Goal: Task Accomplishment & Management: Use online tool/utility

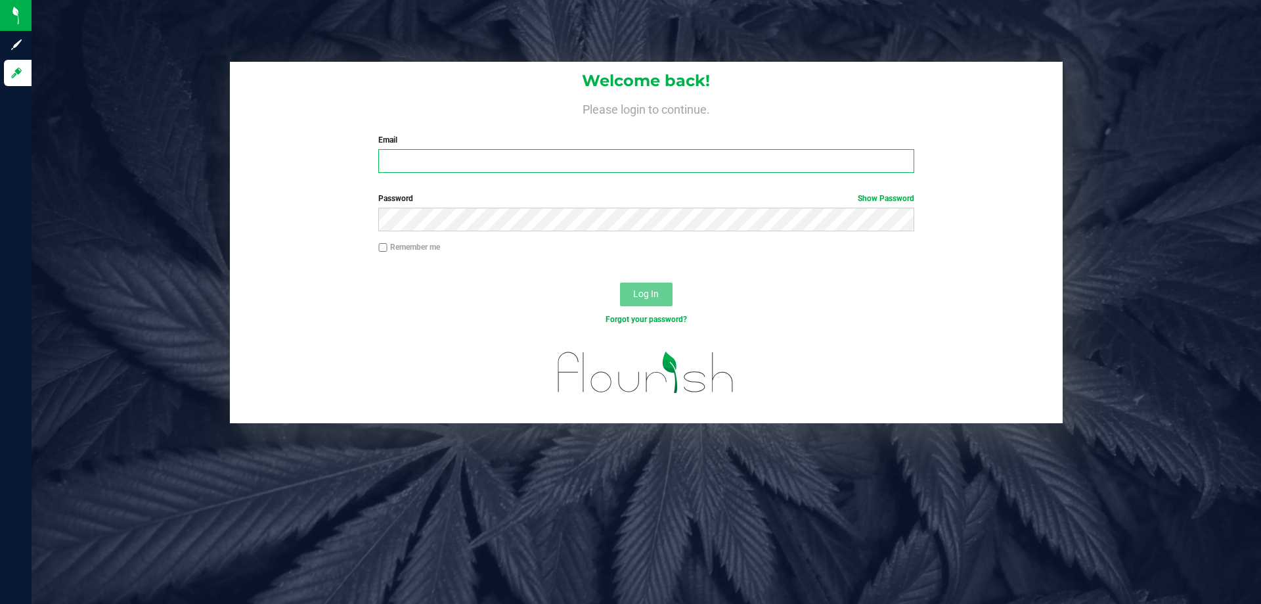
click at [445, 168] on input "Email" at bounding box center [645, 161] width 535 height 24
type input "[EMAIL_ADDRESS][DOMAIN_NAME]"
click at [620, 283] on button "Log In" at bounding box center [646, 295] width 53 height 24
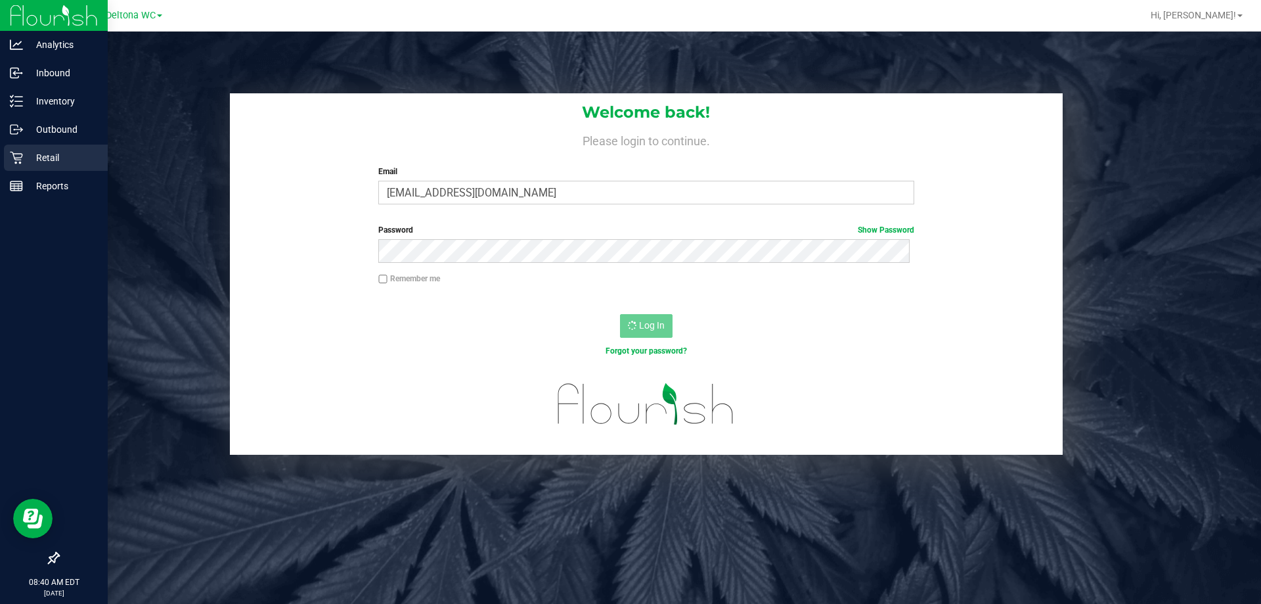
click at [8, 154] on div "Retail" at bounding box center [56, 158] width 104 height 26
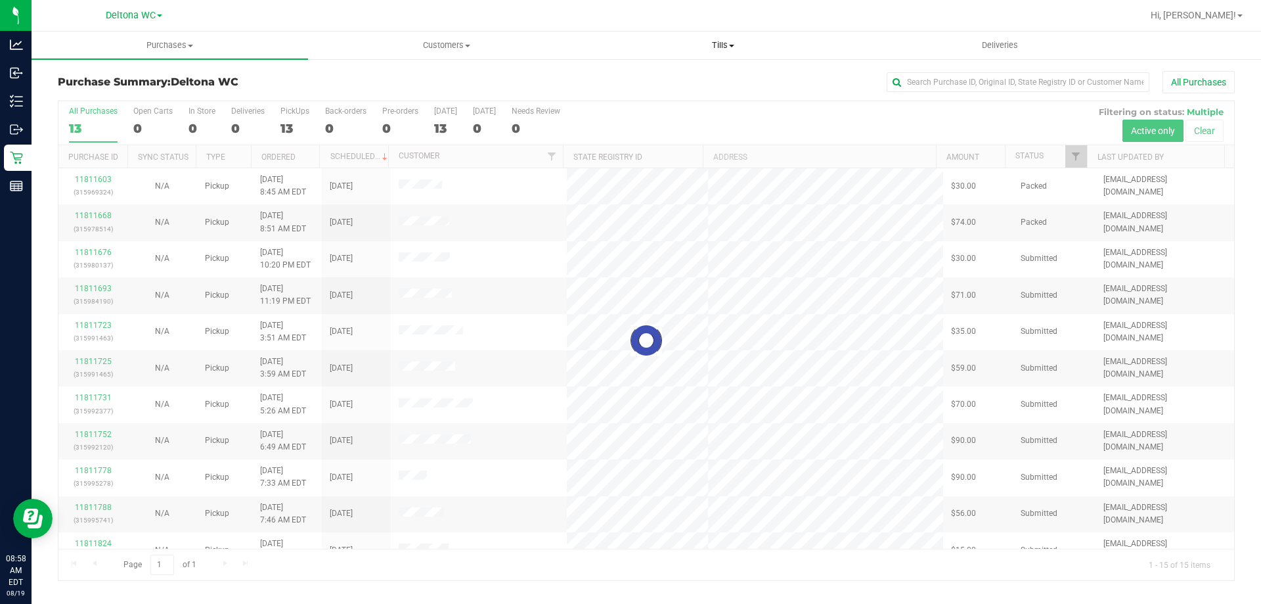
drag, startPoint x: 727, startPoint y: 41, endPoint x: 710, endPoint y: 62, distance: 27.2
click at [727, 41] on span "Tills" at bounding box center [722, 45] width 275 height 12
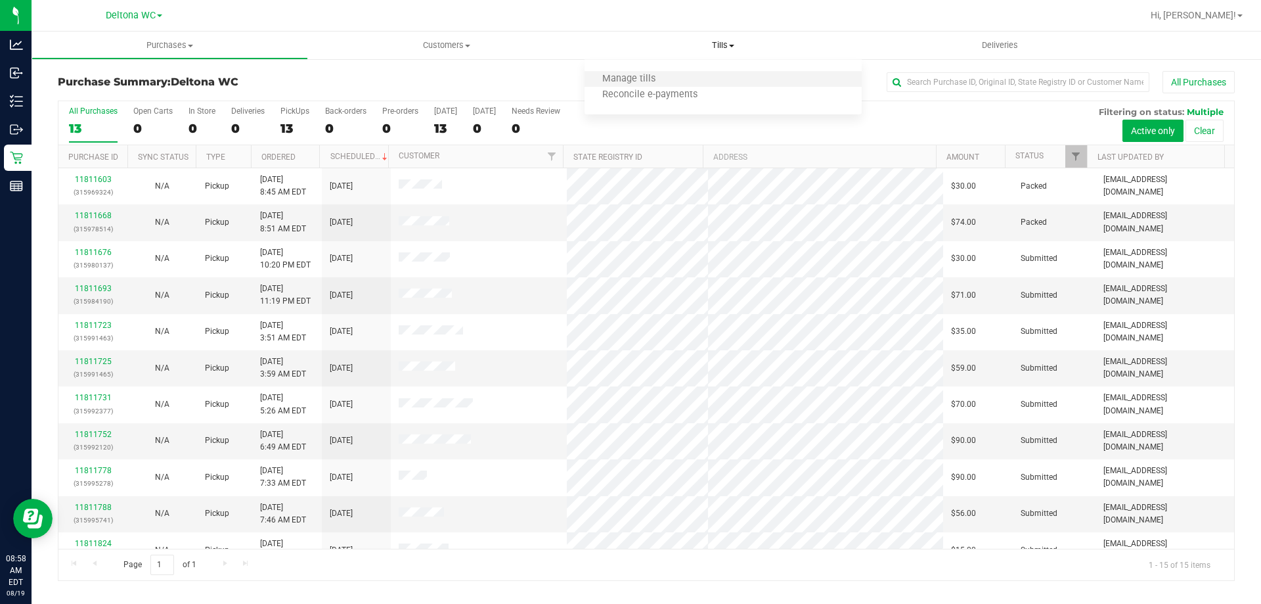
click at [698, 76] on li "Manage tills" at bounding box center [723, 80] width 277 height 16
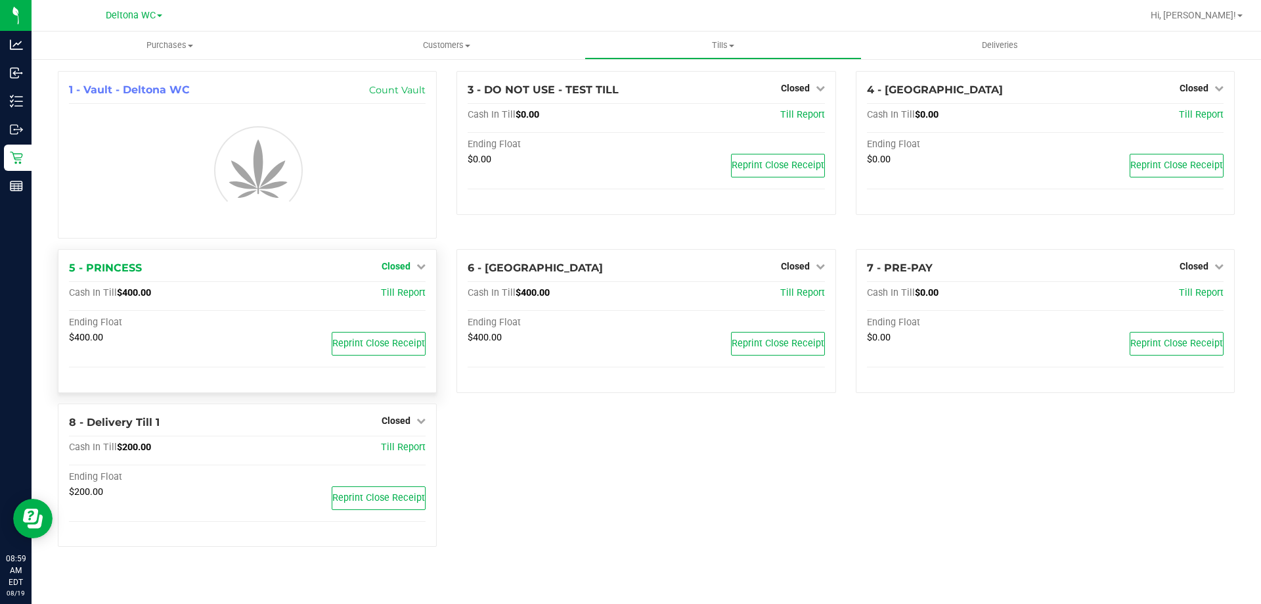
click at [410, 262] on span "Closed" at bounding box center [396, 266] width 29 height 11
click at [397, 292] on link "Open Till" at bounding box center [395, 293] width 35 height 11
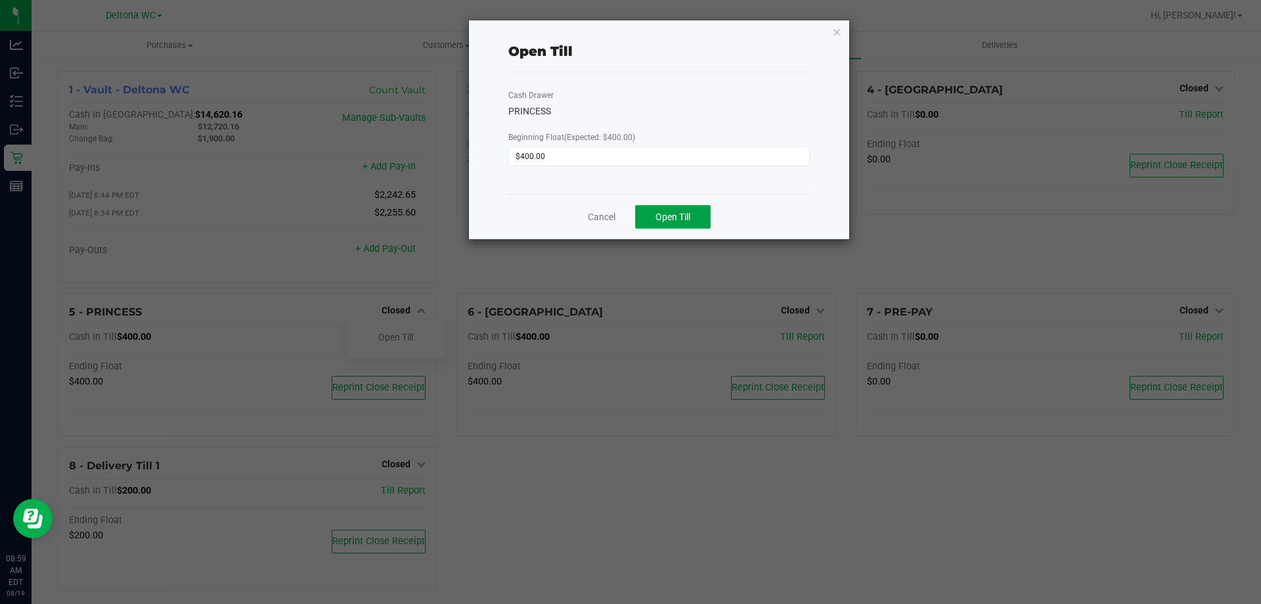
click at [692, 218] on button "Open Till" at bounding box center [673, 217] width 76 height 24
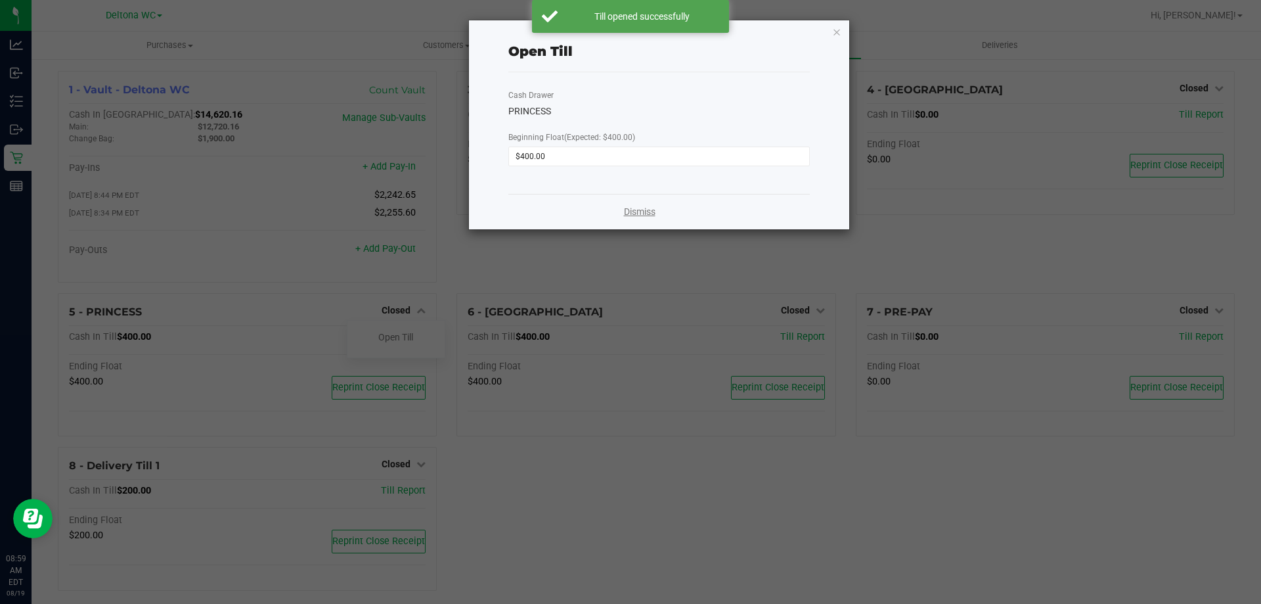
click at [631, 212] on link "Dismiss" at bounding box center [640, 212] width 32 height 14
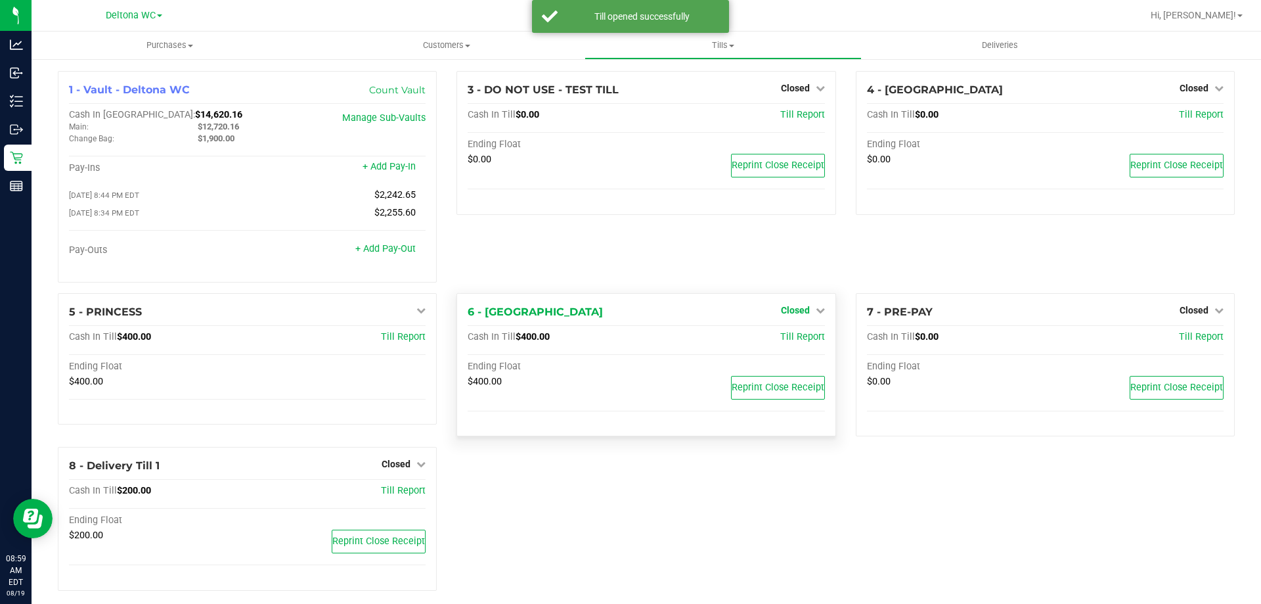
click at [788, 311] on span "Closed" at bounding box center [795, 310] width 29 height 11
click at [797, 339] on link "Open Till" at bounding box center [795, 337] width 35 height 11
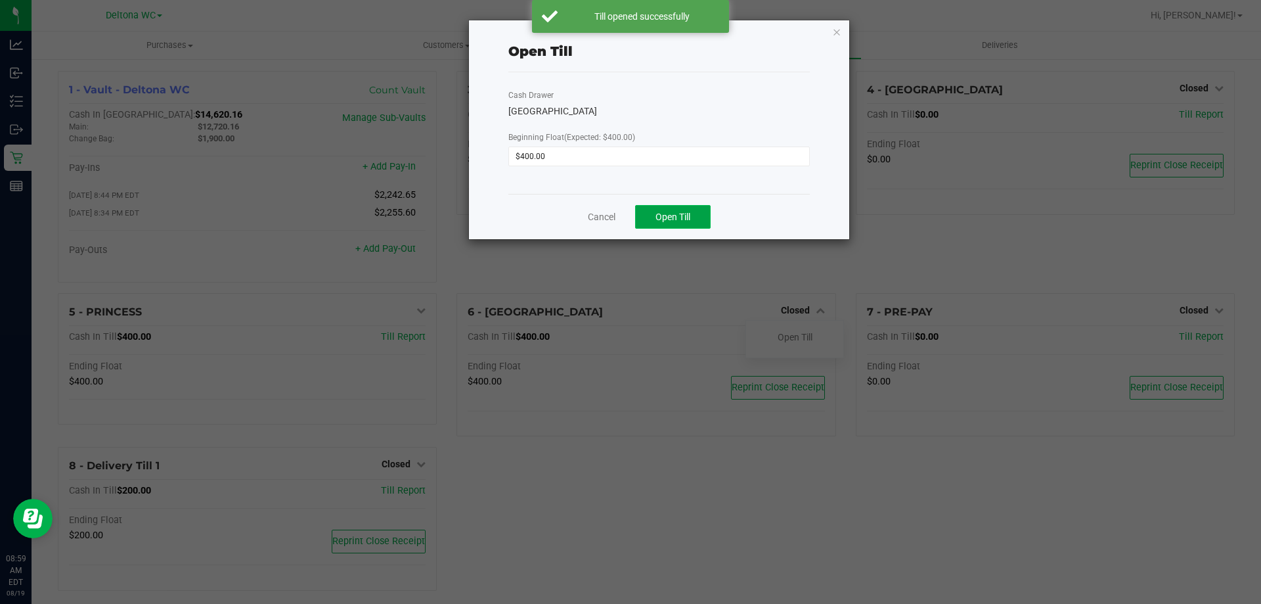
click at [675, 226] on button "Open Till" at bounding box center [673, 217] width 76 height 24
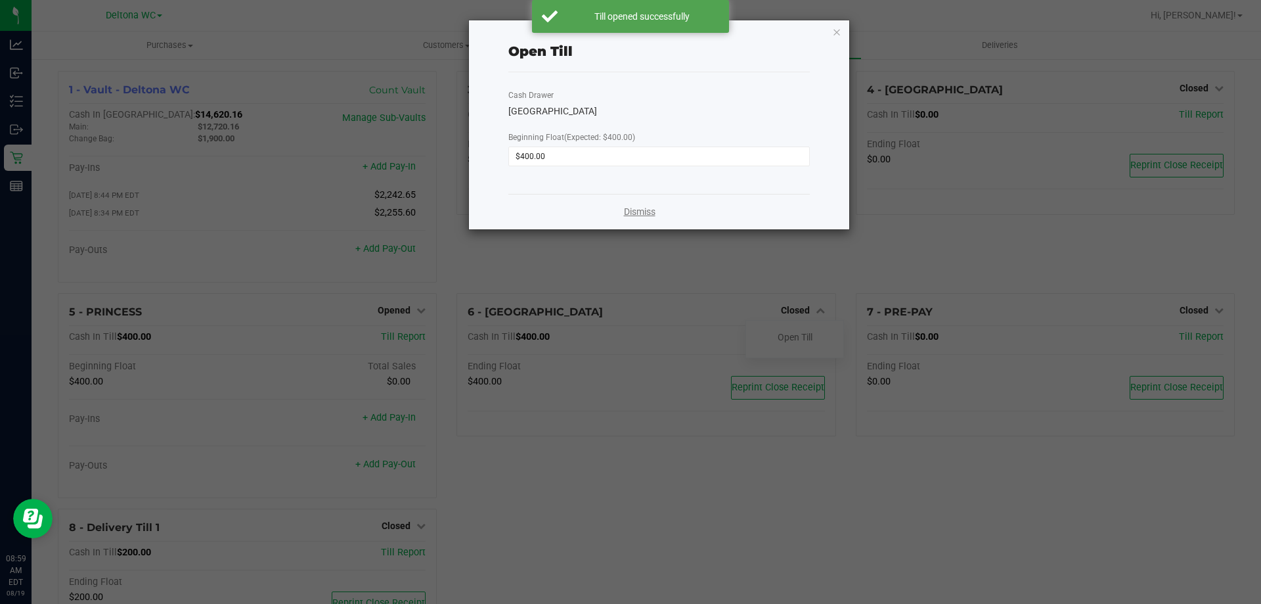
click at [655, 214] on link "Dismiss" at bounding box center [640, 212] width 32 height 14
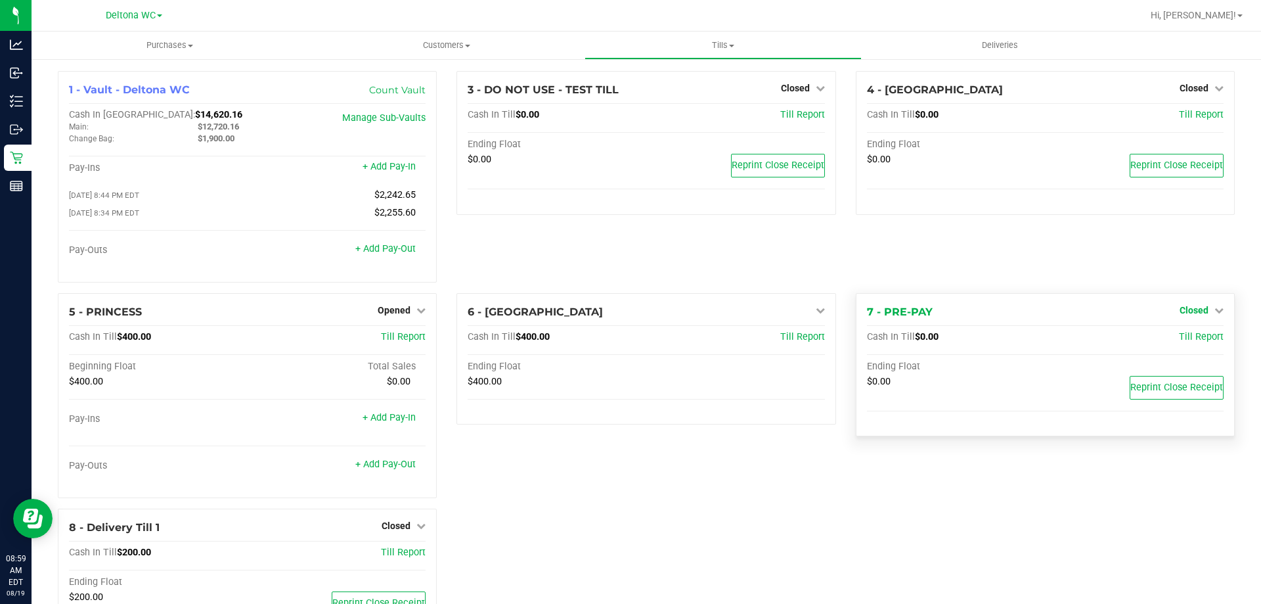
click at [1184, 309] on span "Closed" at bounding box center [1194, 310] width 29 height 11
click at [1181, 338] on link "Open Till" at bounding box center [1194, 337] width 35 height 11
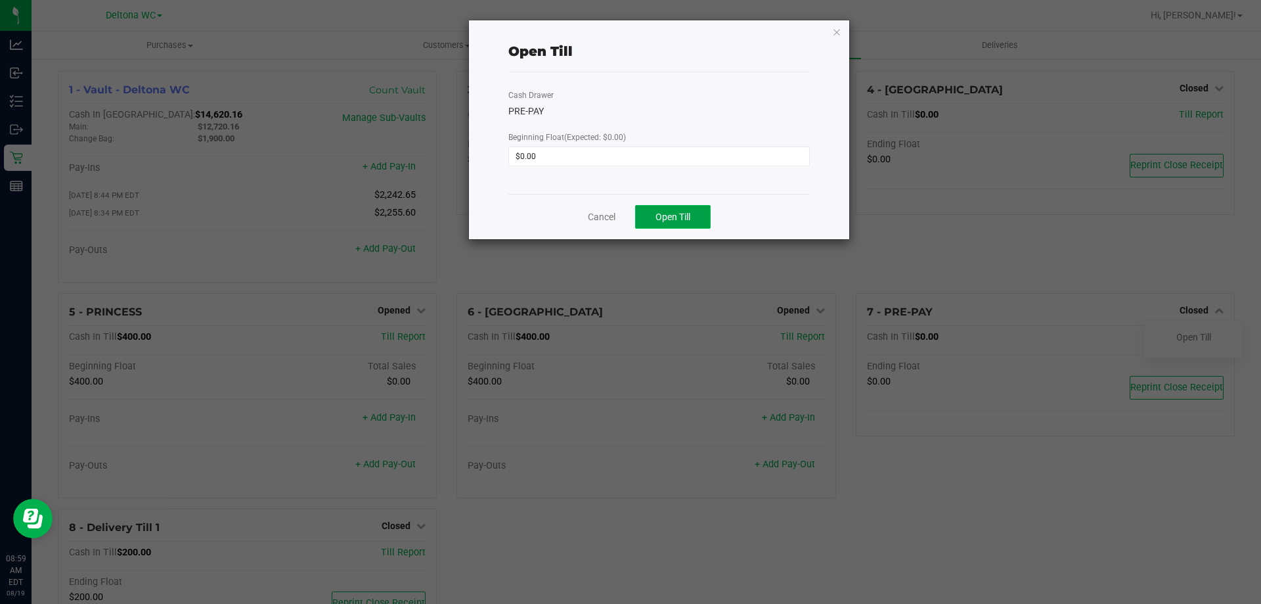
click at [692, 220] on button "Open Till" at bounding box center [673, 217] width 76 height 24
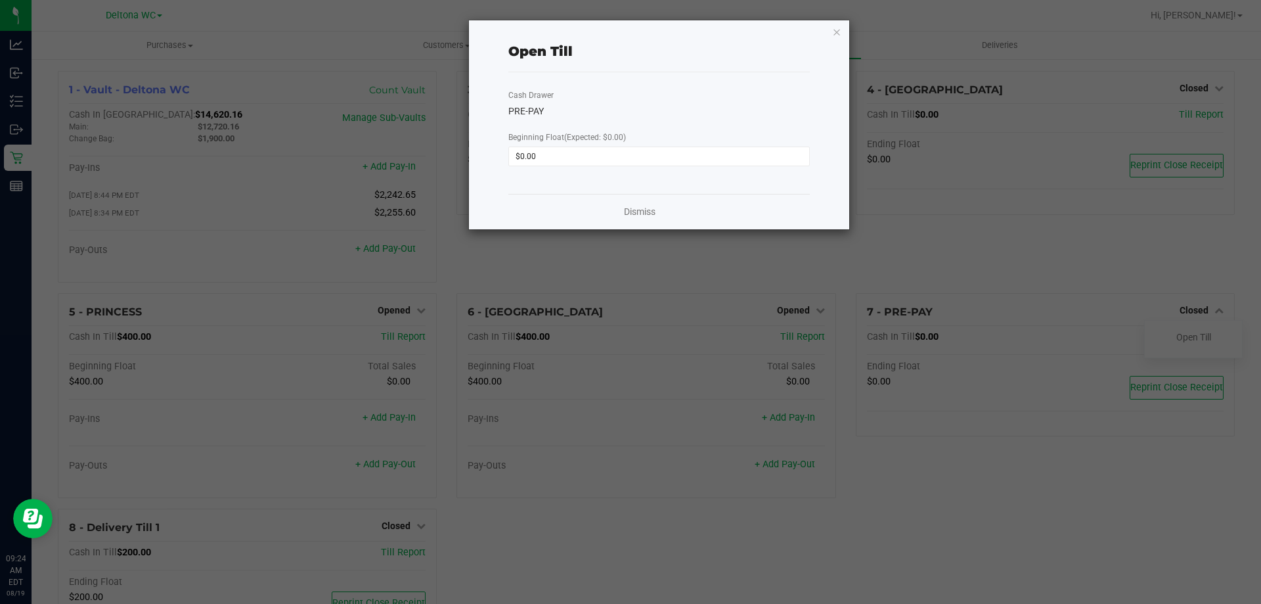
drag, startPoint x: 840, startPoint y: 29, endPoint x: 831, endPoint y: 38, distance: 13.0
click at [840, 28] on icon "button" at bounding box center [836, 32] width 9 height 16
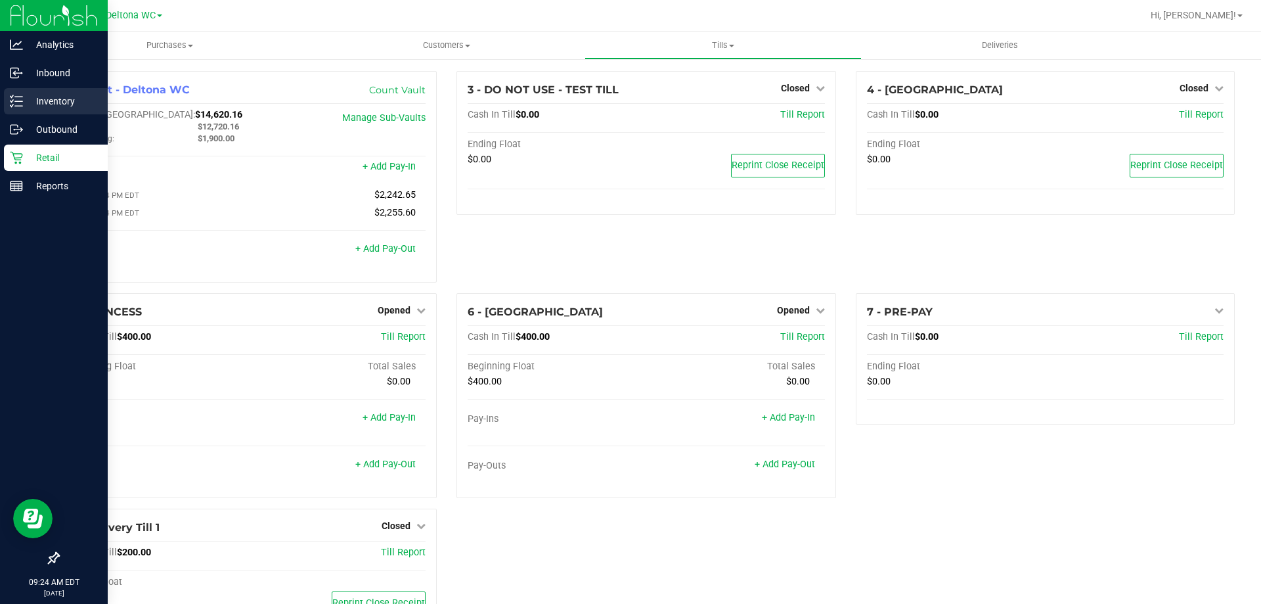
click at [54, 102] on p "Inventory" at bounding box center [62, 101] width 79 height 16
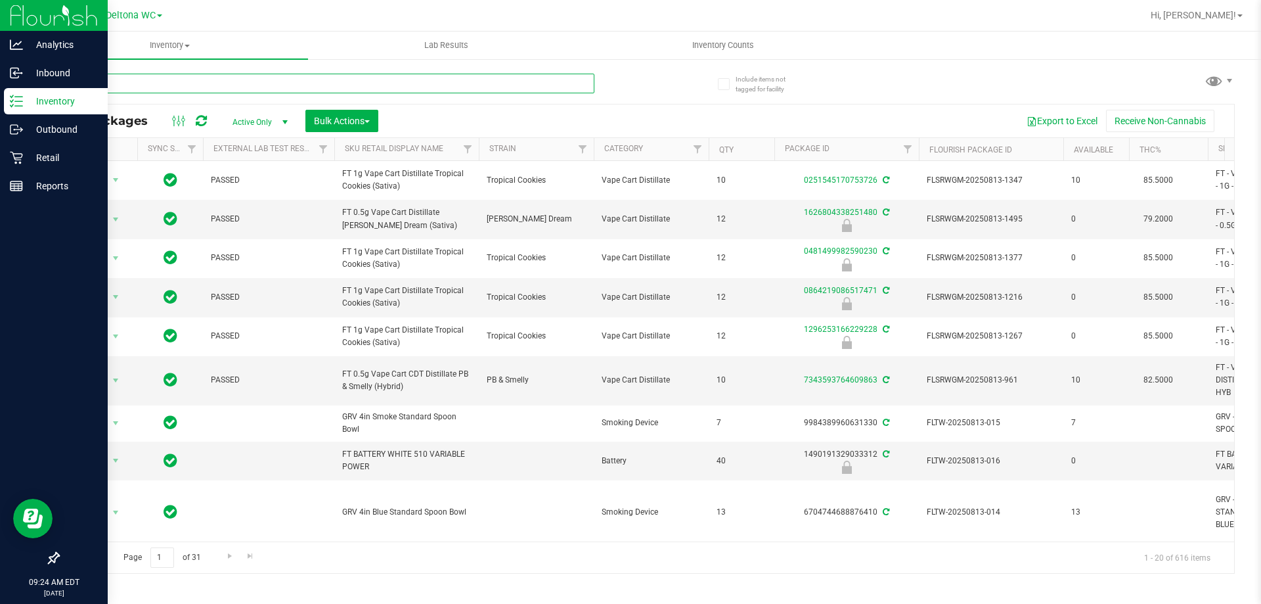
click at [148, 84] on input "text" at bounding box center [326, 84] width 537 height 20
type input "2835497207847963"
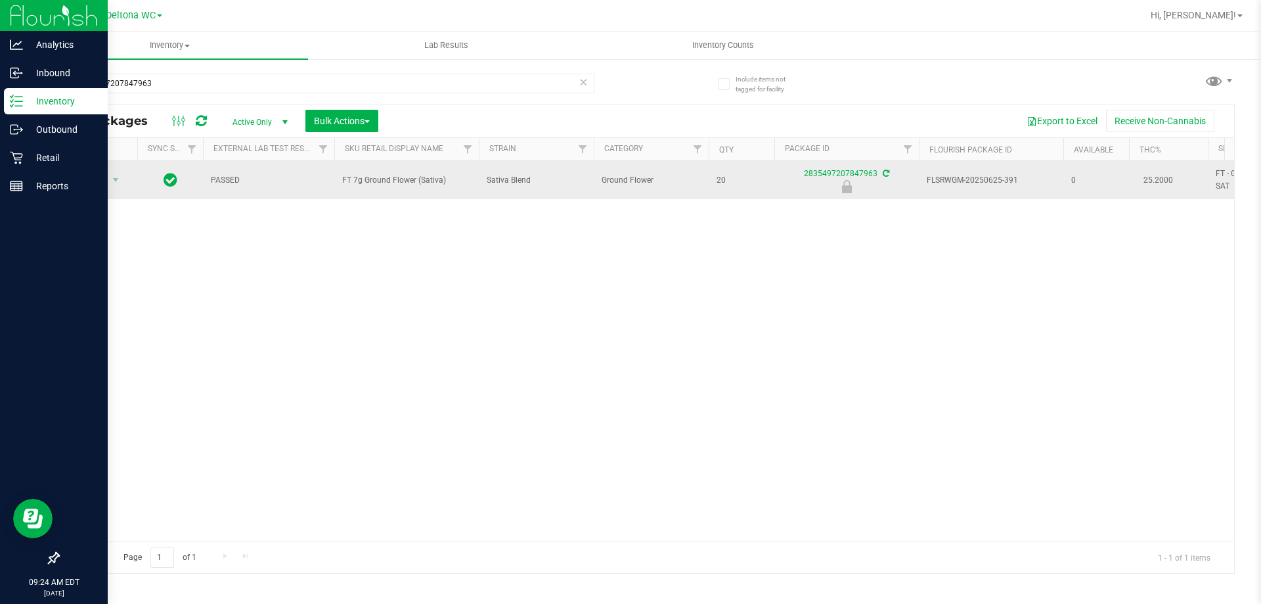
drag, startPoint x: 448, startPoint y: 183, endPoint x: 350, endPoint y: 186, distance: 98.6
click at [339, 179] on td "FT 7g Ground Flower (Sativa)" at bounding box center [406, 180] width 145 height 38
drag, startPoint x: 355, startPoint y: 186, endPoint x: 445, endPoint y: 186, distance: 90.0
click at [457, 184] on td "FT 7g Ground Flower (Sativa)" at bounding box center [406, 180] width 145 height 38
copy span "FT 7g Ground Flower (Sativa)"
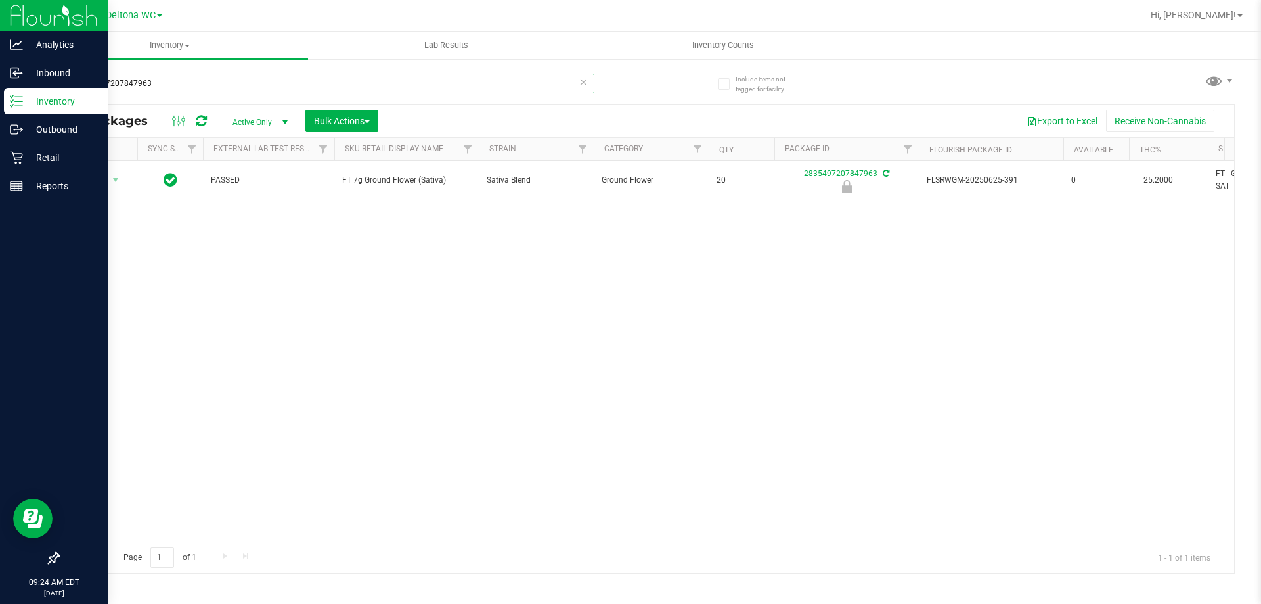
drag, startPoint x: 183, startPoint y: 88, endPoint x: 14, endPoint y: 97, distance: 169.1
click at [14, 97] on div "Analytics Inbound Inventory Outbound Retail Reports 09:24 AM EDT 08/19/2025 08/…" at bounding box center [630, 302] width 1261 height 604
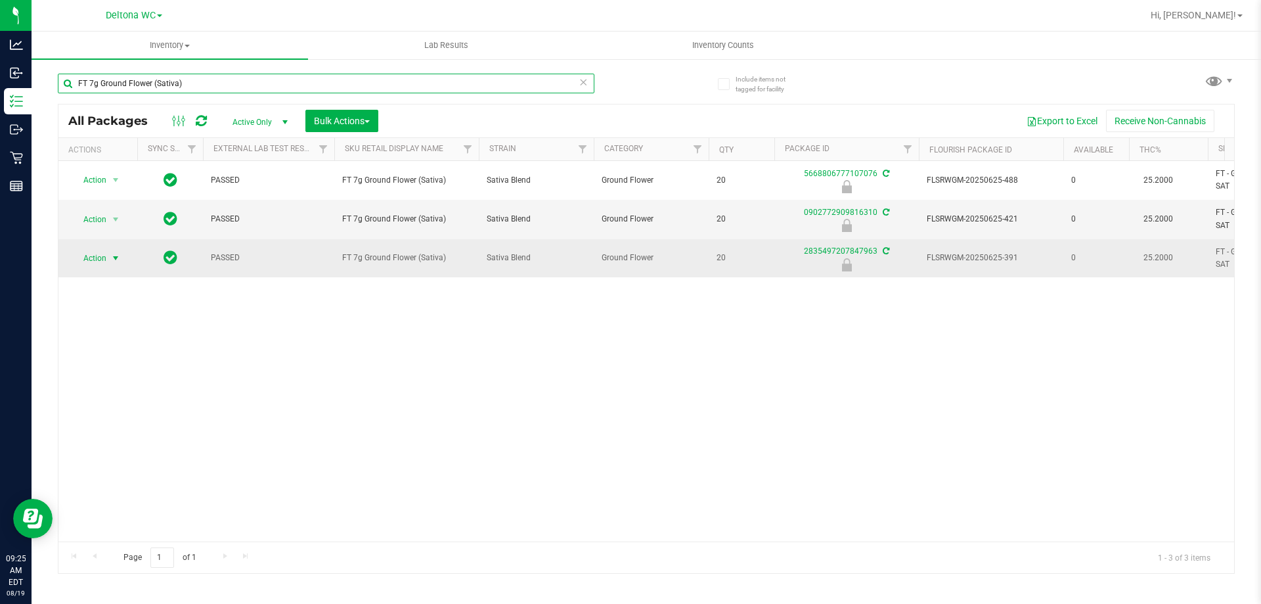
type input "FT 7g Ground Flower (Sativa)"
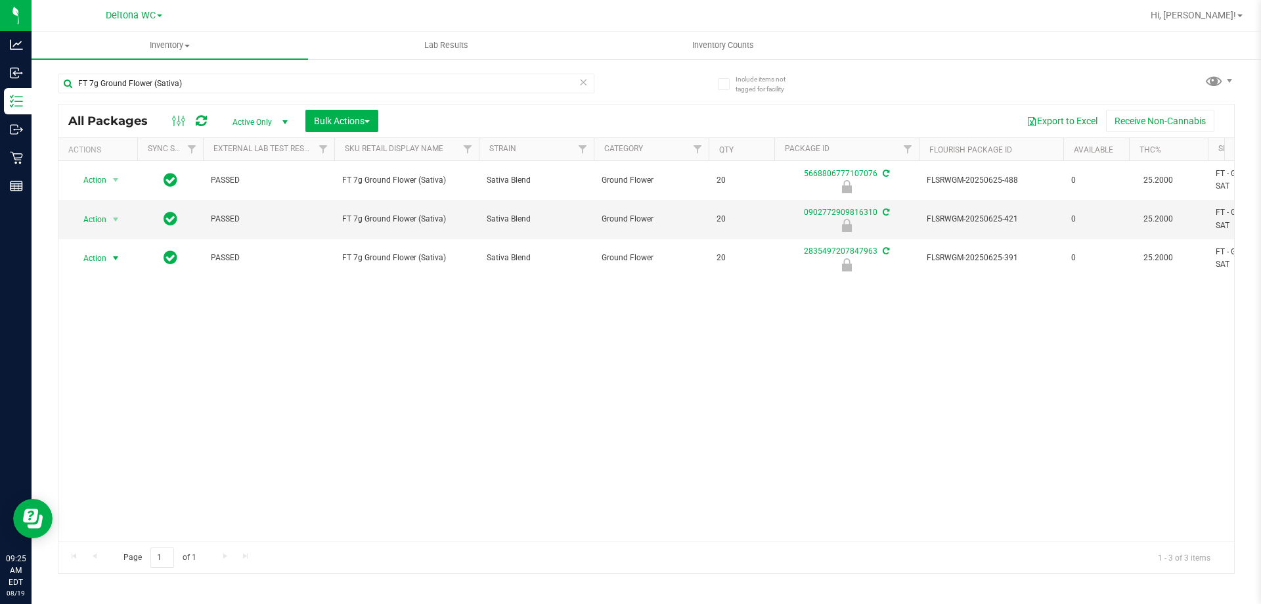
drag, startPoint x: 111, startPoint y: 257, endPoint x: 113, endPoint y: 273, distance: 16.5
click at [111, 258] on span "select" at bounding box center [115, 258] width 11 height 11
click at [106, 404] on li "Unlock package" at bounding box center [114, 414] width 84 height 20
